Goal: Task Accomplishment & Management: Use online tool/utility

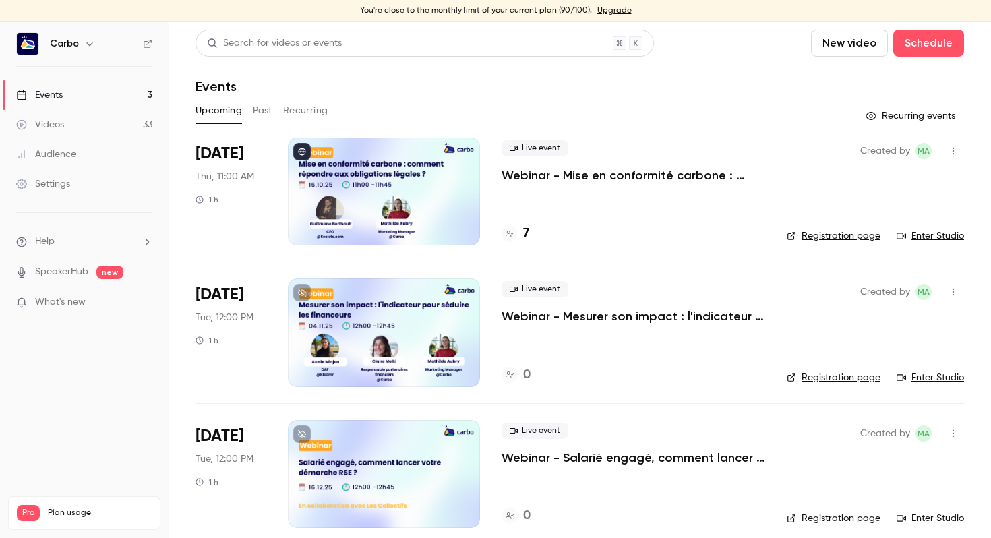
click at [578, 174] on p "Webinar - Mise en conformité carbone : comment répondre aux obligations légales…" at bounding box center [633, 175] width 264 height 16
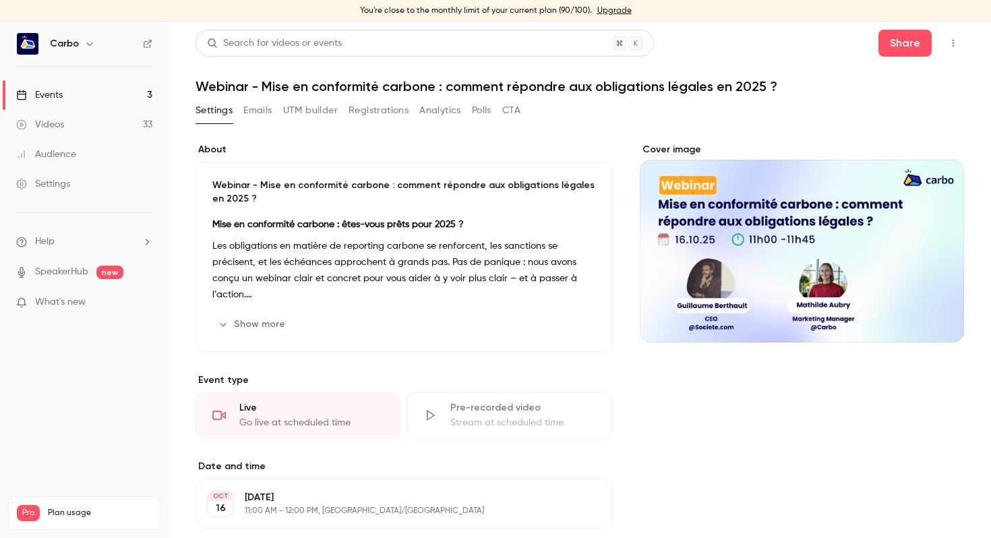
click at [305, 113] on button "UTM builder" at bounding box center [310, 111] width 55 height 22
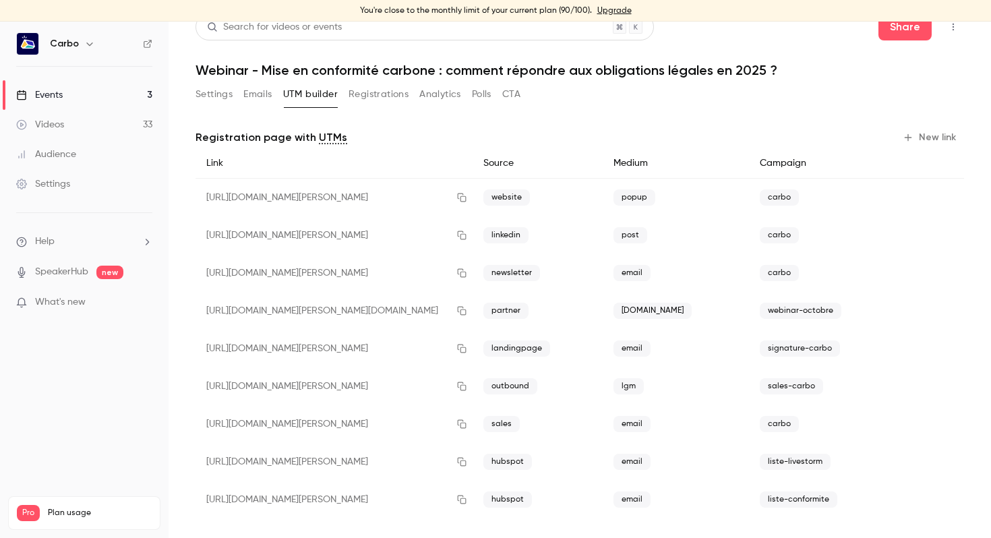
scroll to position [26, 0]
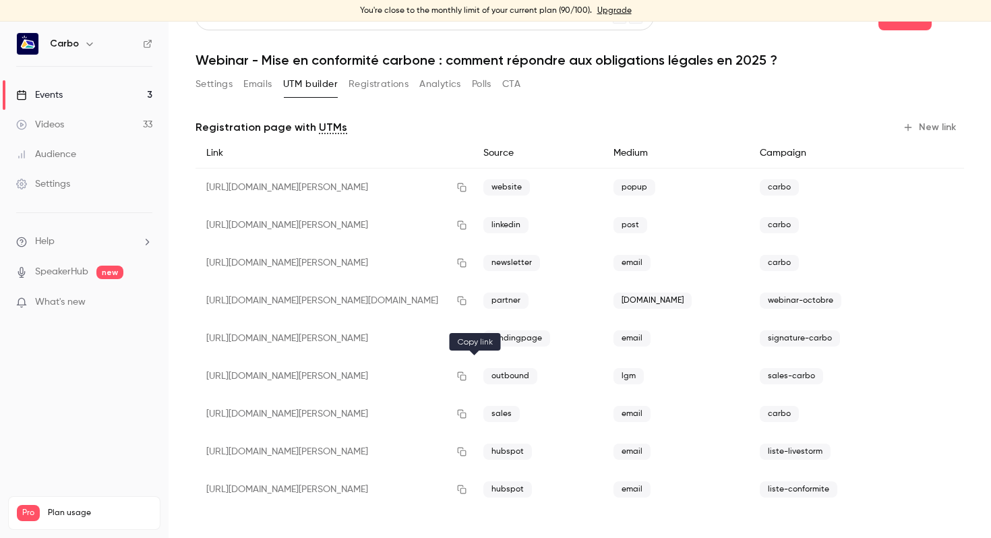
click at [466, 374] on icon "button" at bounding box center [462, 376] width 9 height 9
click at [412, 375] on div "[URL][DOMAIN_NAME][PERSON_NAME]" at bounding box center [333, 376] width 277 height 38
click at [466, 374] on icon "button" at bounding box center [462, 376] width 9 height 9
click at [467, 376] on icon "button" at bounding box center [461, 375] width 11 height 9
